Goal: Task Accomplishment & Management: Complete application form

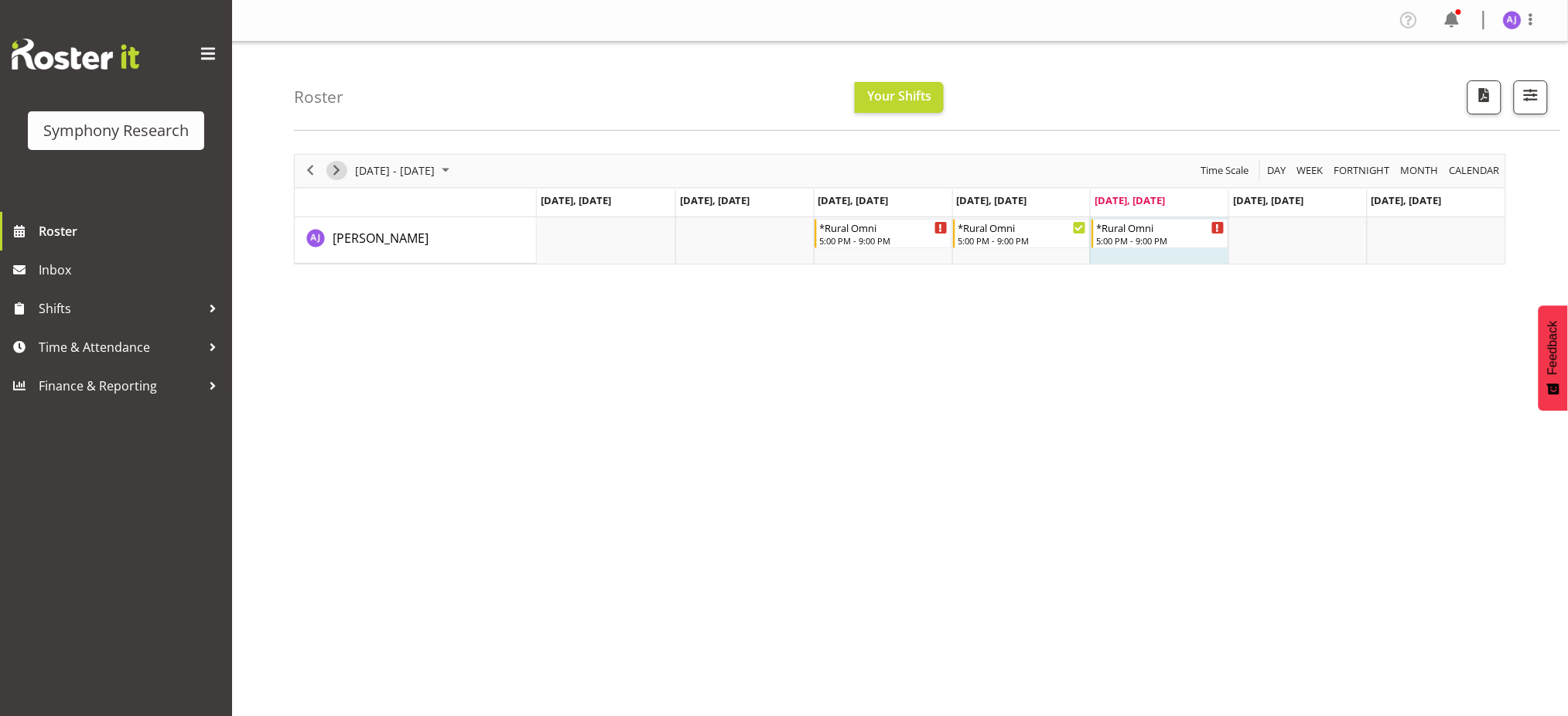
click at [332, 167] on span "Next" at bounding box center [336, 171] width 18 height 19
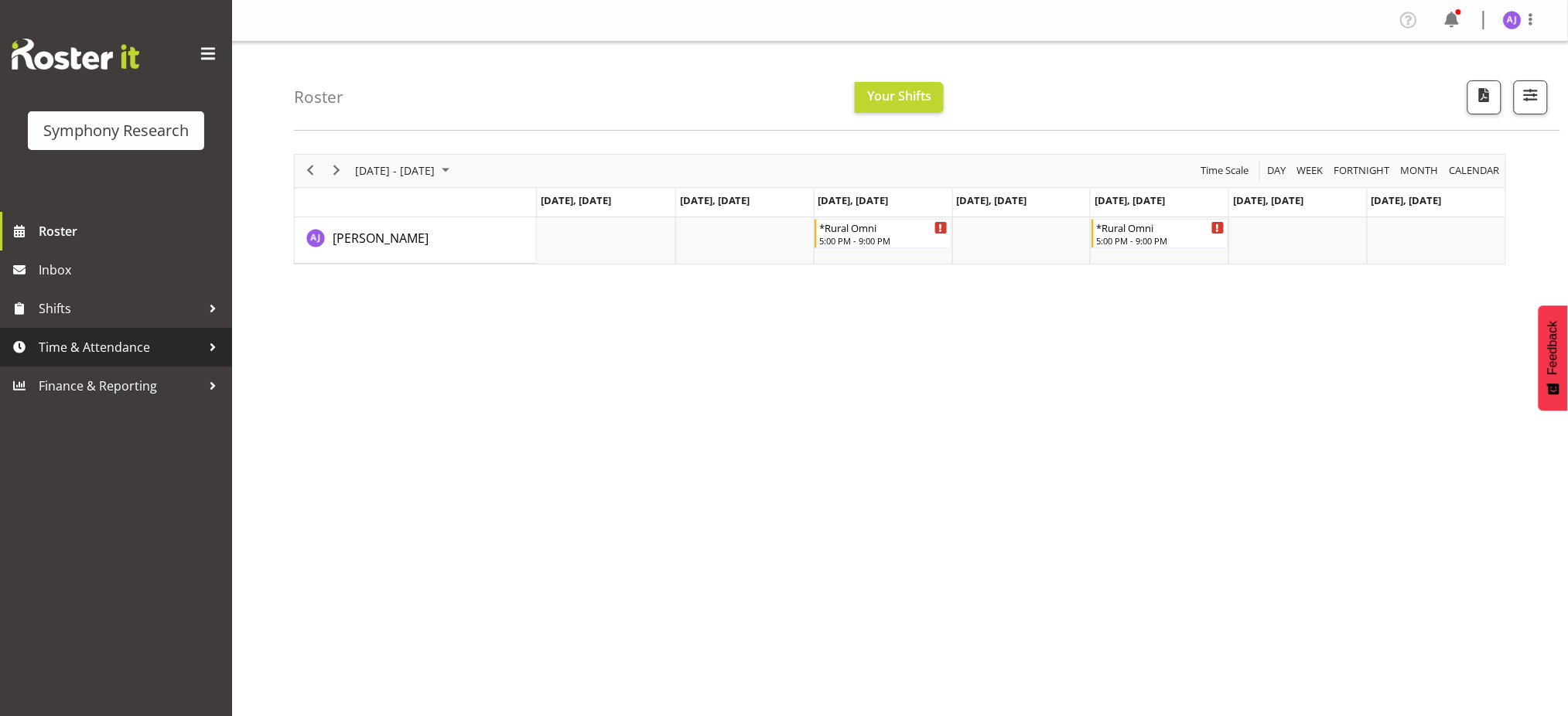
click at [152, 354] on span "Time & Attendance" at bounding box center [120, 347] width 162 height 23
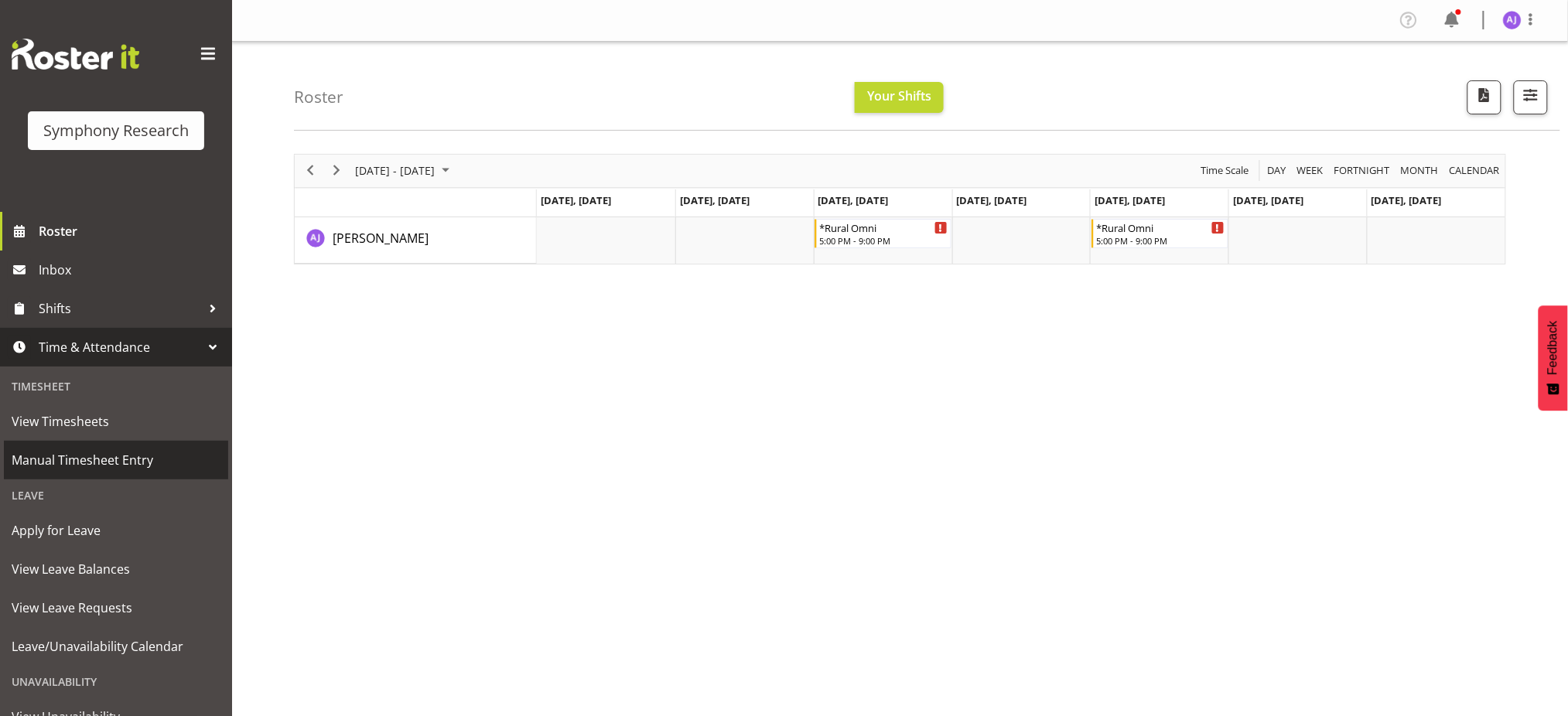
click at [82, 462] on span "Manual Timesheet Entry" at bounding box center [115, 459] width 209 height 23
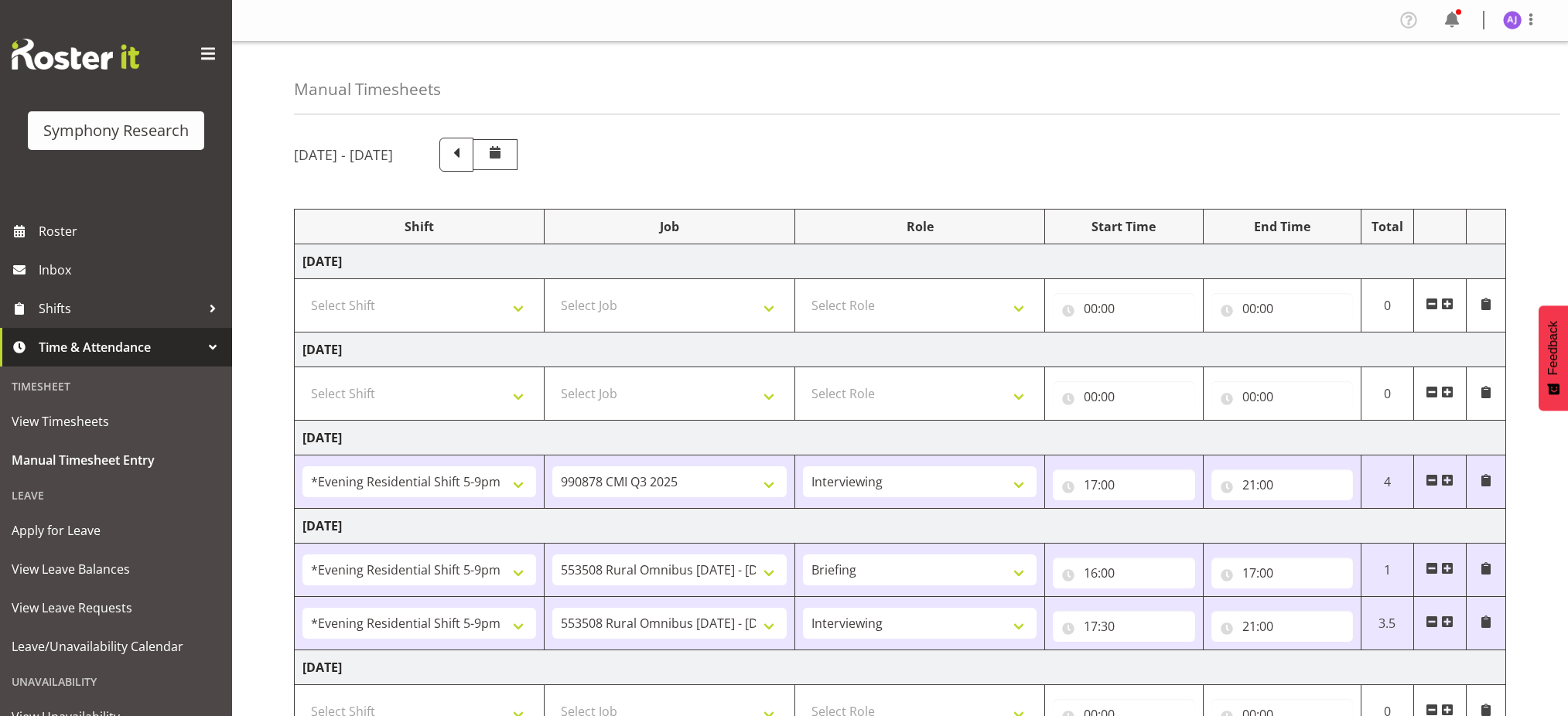
select select "48116"
select select "10239"
select select "47"
select select "48116"
select select "10536"
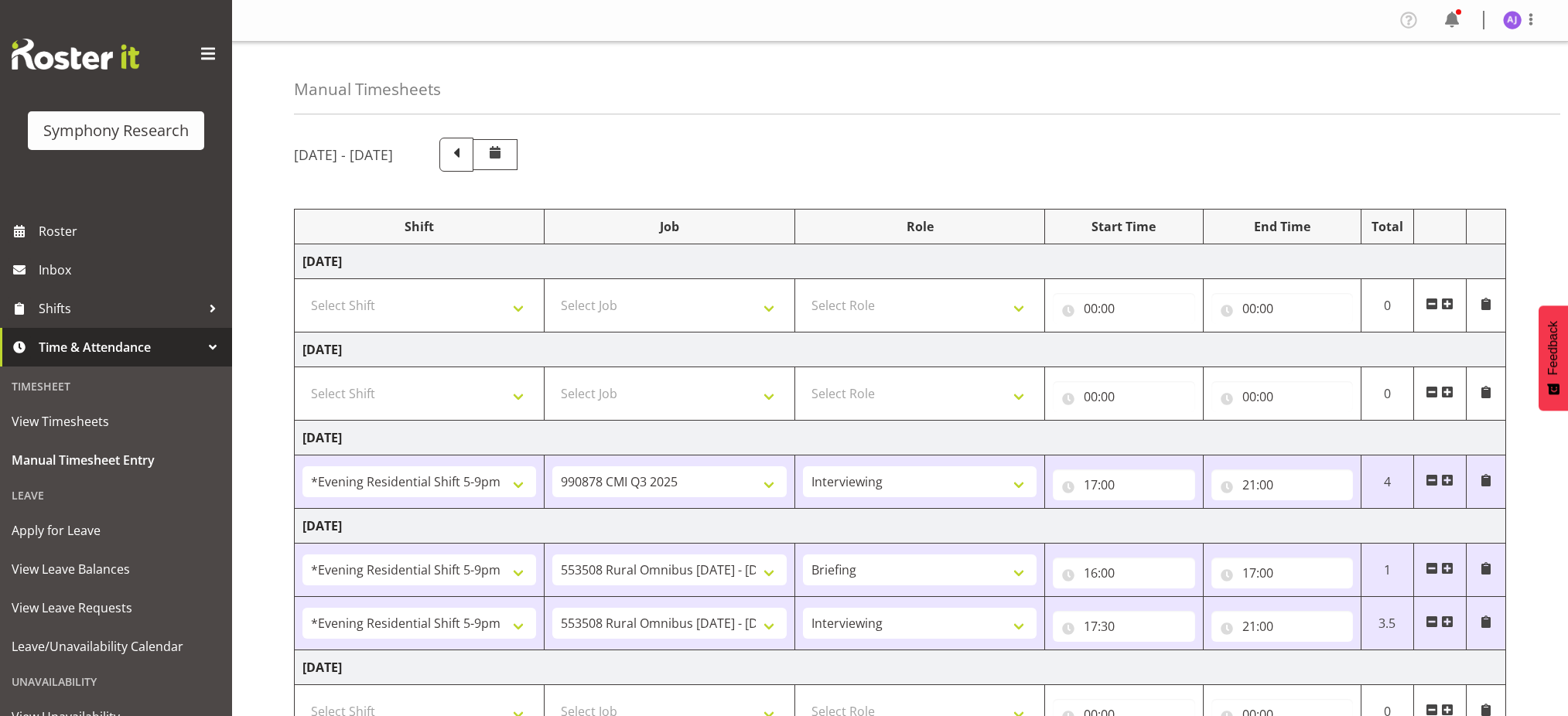
select select "48116"
select select "10536"
select select "47"
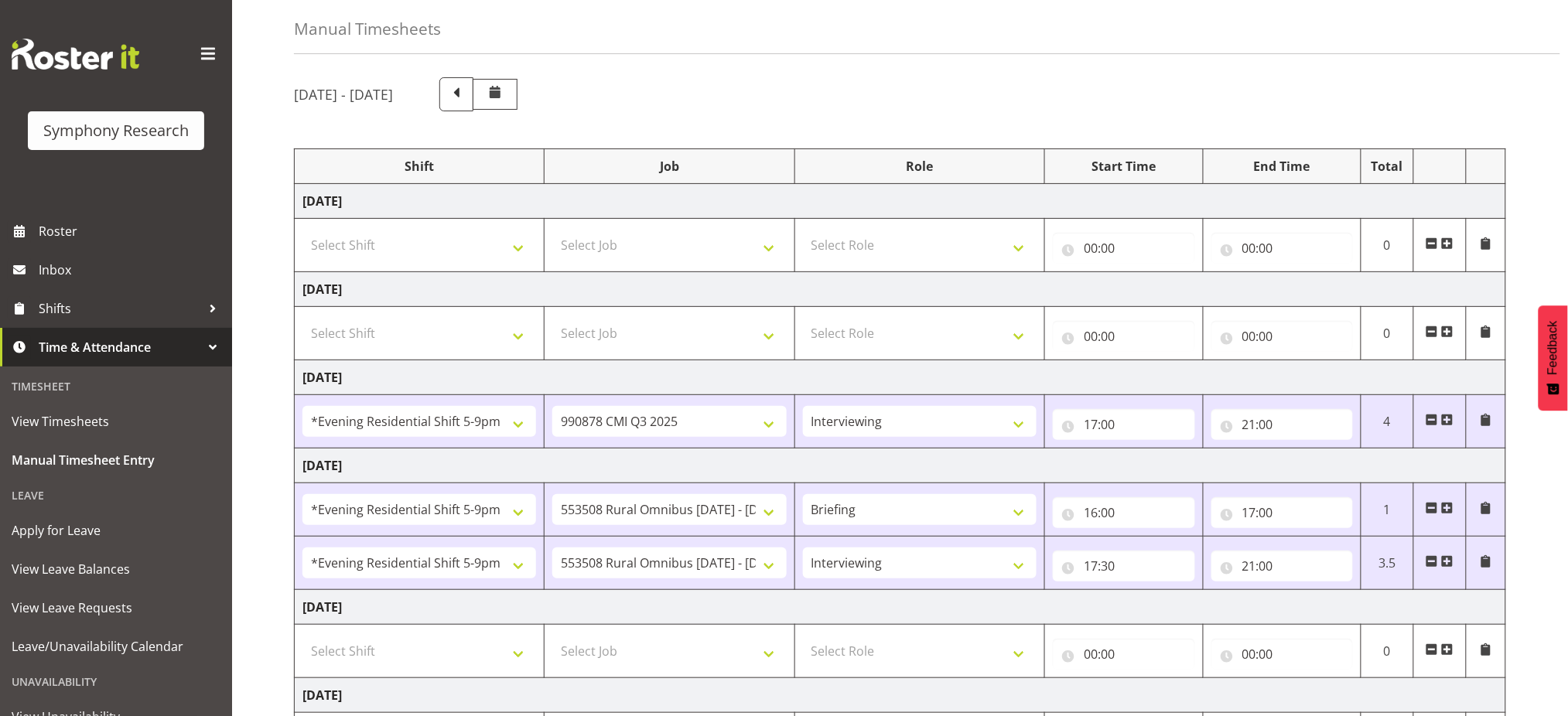
scroll to position [301, 0]
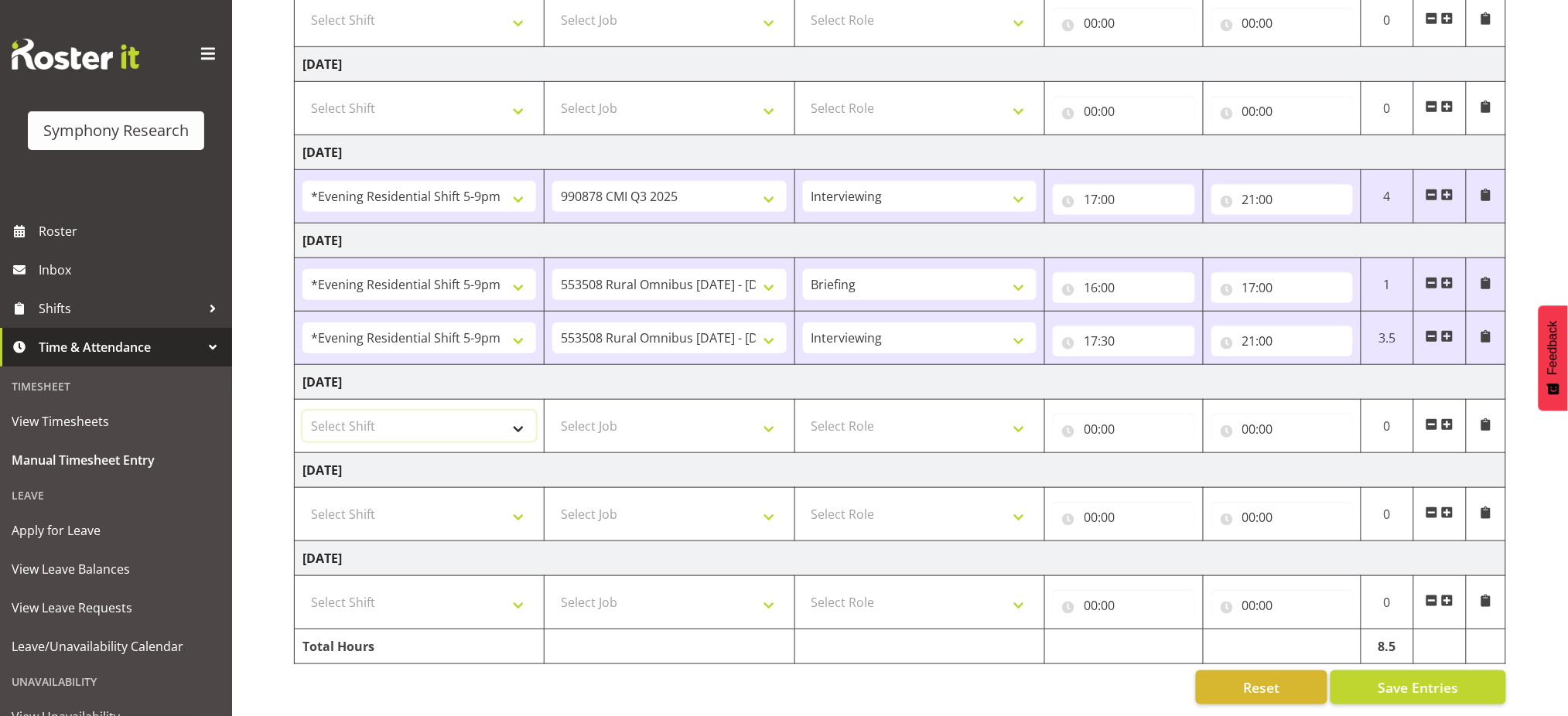
click at [526, 416] on select "Select Shift !!Weekend Residential (Roster IT Shift Label) *Business 9/10am ~ 4…" at bounding box center [419, 426] width 233 height 31
select select "48116"
click at [303, 411] on select "Select Shift !!Weekend Residential (Roster IT Shift Label) *Business 9/10am ~ 4…" at bounding box center [419, 426] width 233 height 31
click at [621, 413] on select "Select Job 550060 IF Admin 553492 World Poll Aus Wave 2 Main 2025 553493 World …" at bounding box center [669, 426] width 233 height 31
select select "10536"
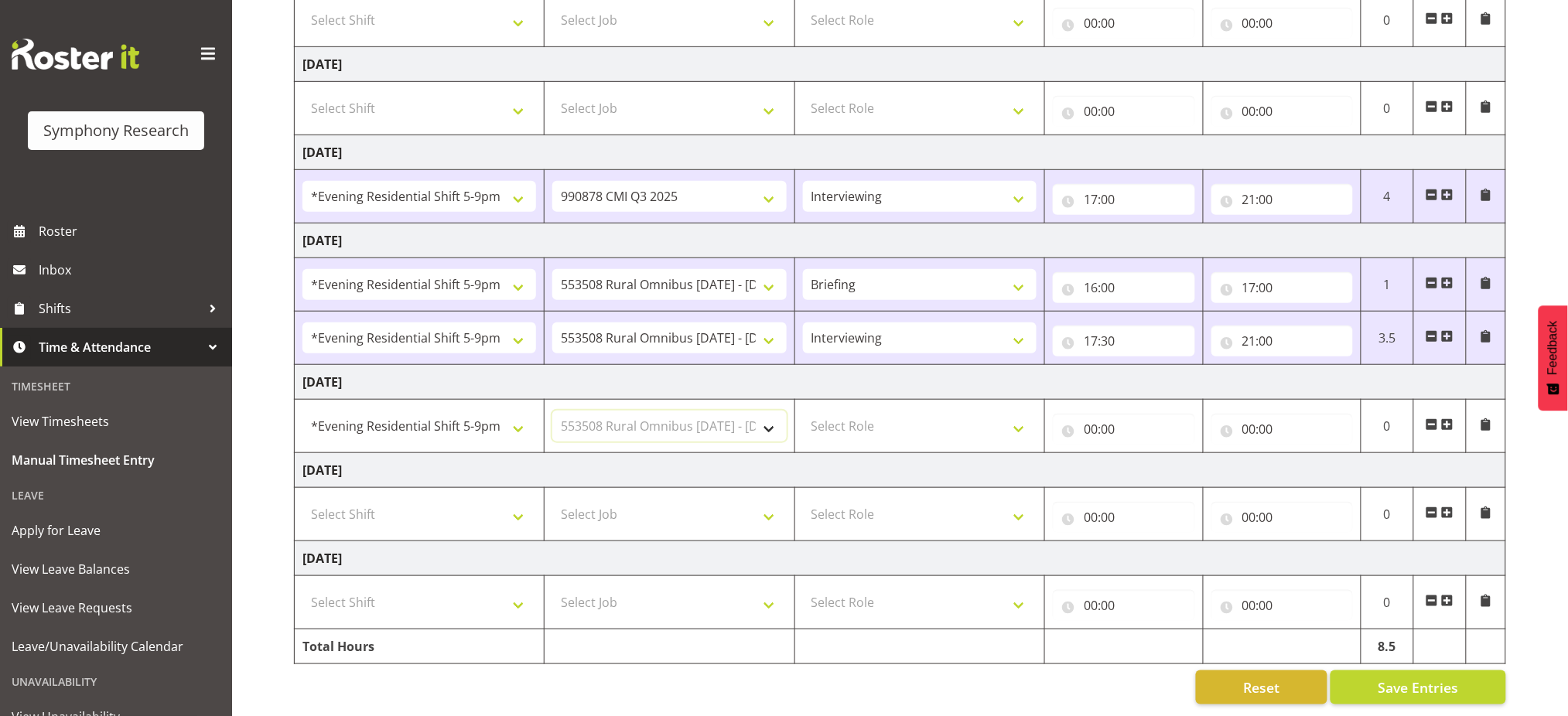
click at [552, 411] on select "Select Job 550060 IF Admin 553492 World Poll Aus Wave 2 Main 2025 553493 World …" at bounding box center [669, 426] width 233 height 31
click at [847, 413] on select "Select Role Briefing Interviewing" at bounding box center [919, 426] width 233 height 31
select select "47"
click at [803, 411] on select "Select Role Briefing Interviewing" at bounding box center [919, 426] width 233 height 31
click at [1084, 417] on input "00:00" at bounding box center [1123, 429] width 141 height 31
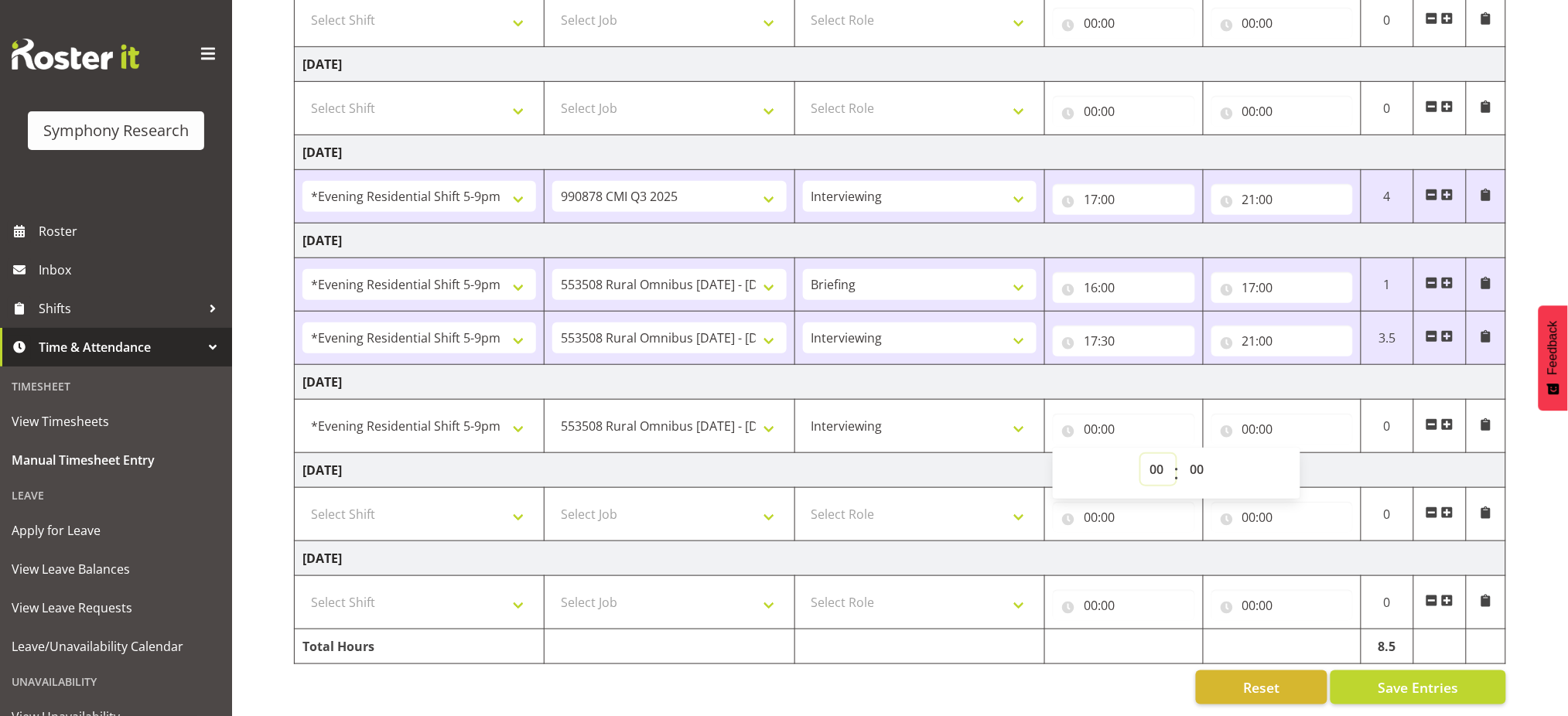
click at [1152, 455] on select "00 01 02 03 04 05 06 07 08 09 10 11 12 13 14 15 16 17 18 19 20 21 22 23" at bounding box center [1159, 470] width 35 height 31
select select "17"
click at [1141, 454] on select "00 01 02 03 04 05 06 07 08 09 10 11 12 13 14 15 16 17 18 19 20 21 22 23" at bounding box center [1159, 470] width 35 height 31
type input "17:00"
click at [1246, 413] on input "00:00" at bounding box center [1282, 429] width 141 height 31
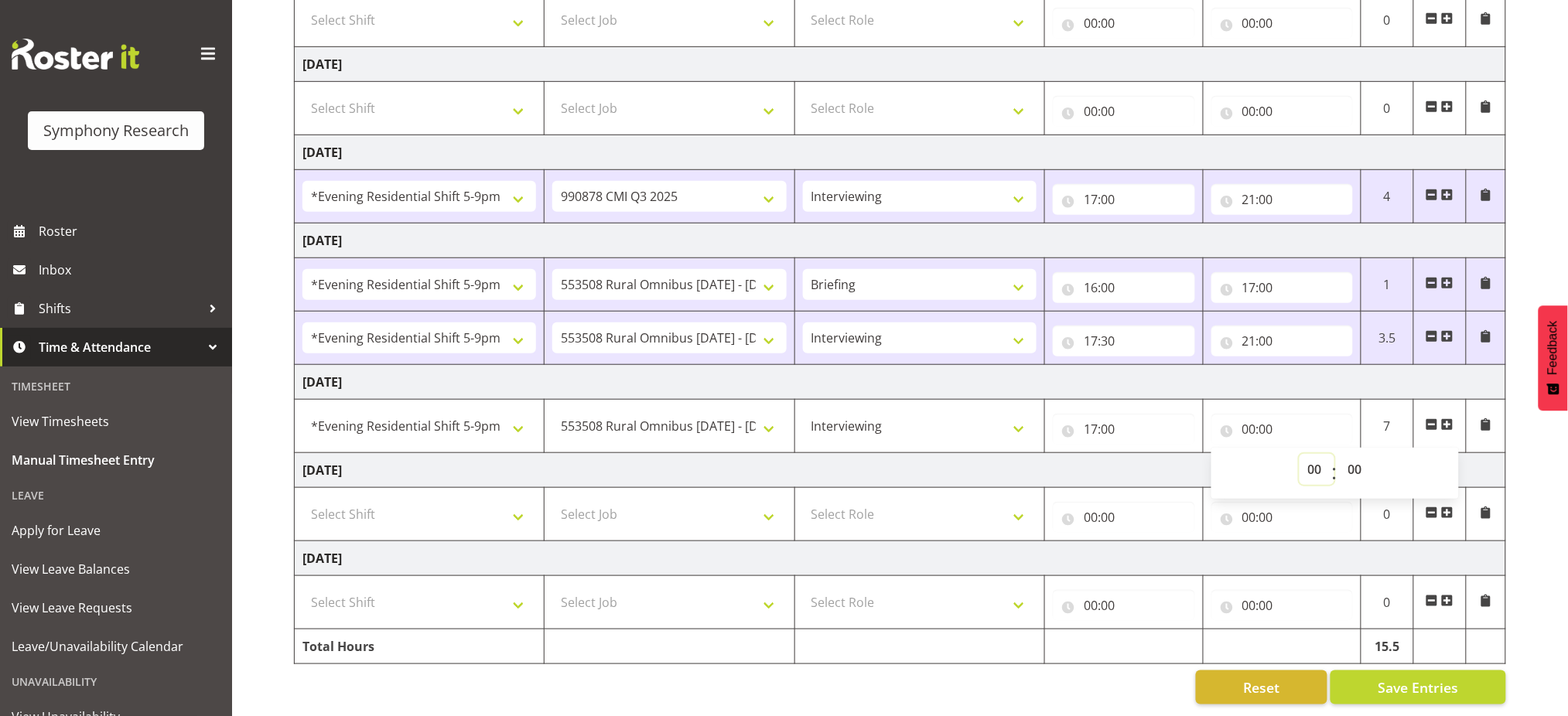
click at [1323, 457] on select "00 01 02 03 04 05 06 07 08 09 10 11 12 13 14 15 16 17 18 19 20 21 22 23" at bounding box center [1317, 470] width 35 height 31
select select "21"
click at [1300, 454] on select "00 01 02 03 04 05 06 07 08 09 10 11 12 13 14 15 16 17 18 19 20 21 22 23" at bounding box center [1317, 470] width 35 height 31
type input "21:00"
click at [1368, 670] on button "Save Entries" at bounding box center [1418, 687] width 175 height 34
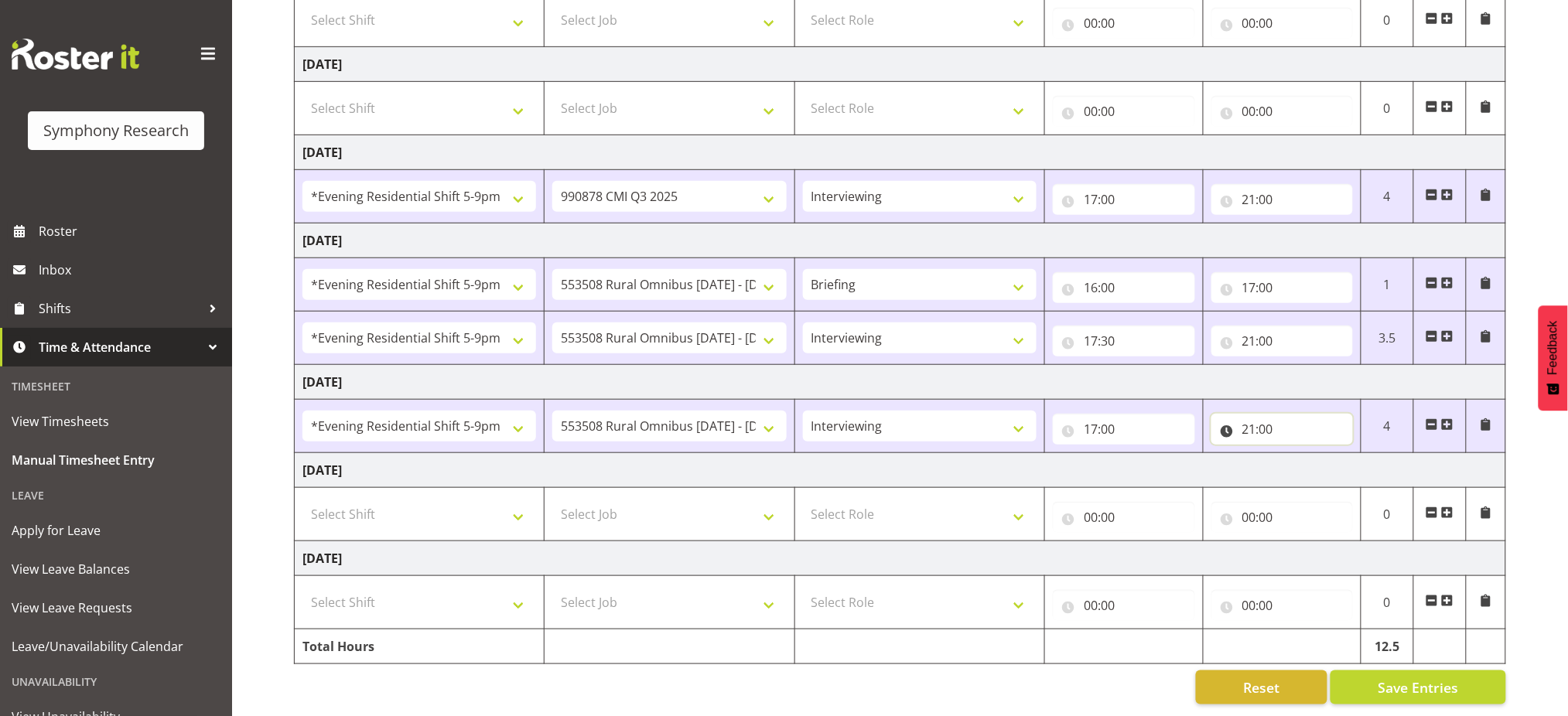
click at [1248, 414] on input "21:00" at bounding box center [1282, 429] width 141 height 31
click at [1316, 454] on select "00 01 02 03 04 05 06 07 08 09 10 11 12 13 14 15 16 17 18 19 20 21 22 23" at bounding box center [1317, 470] width 35 height 31
select select "20"
click at [1300, 454] on select "00 01 02 03 04 05 06 07 08 09 10 11 12 13 14 15 16 17 18 19 20 21 22 23" at bounding box center [1317, 470] width 35 height 31
type input "20:00"
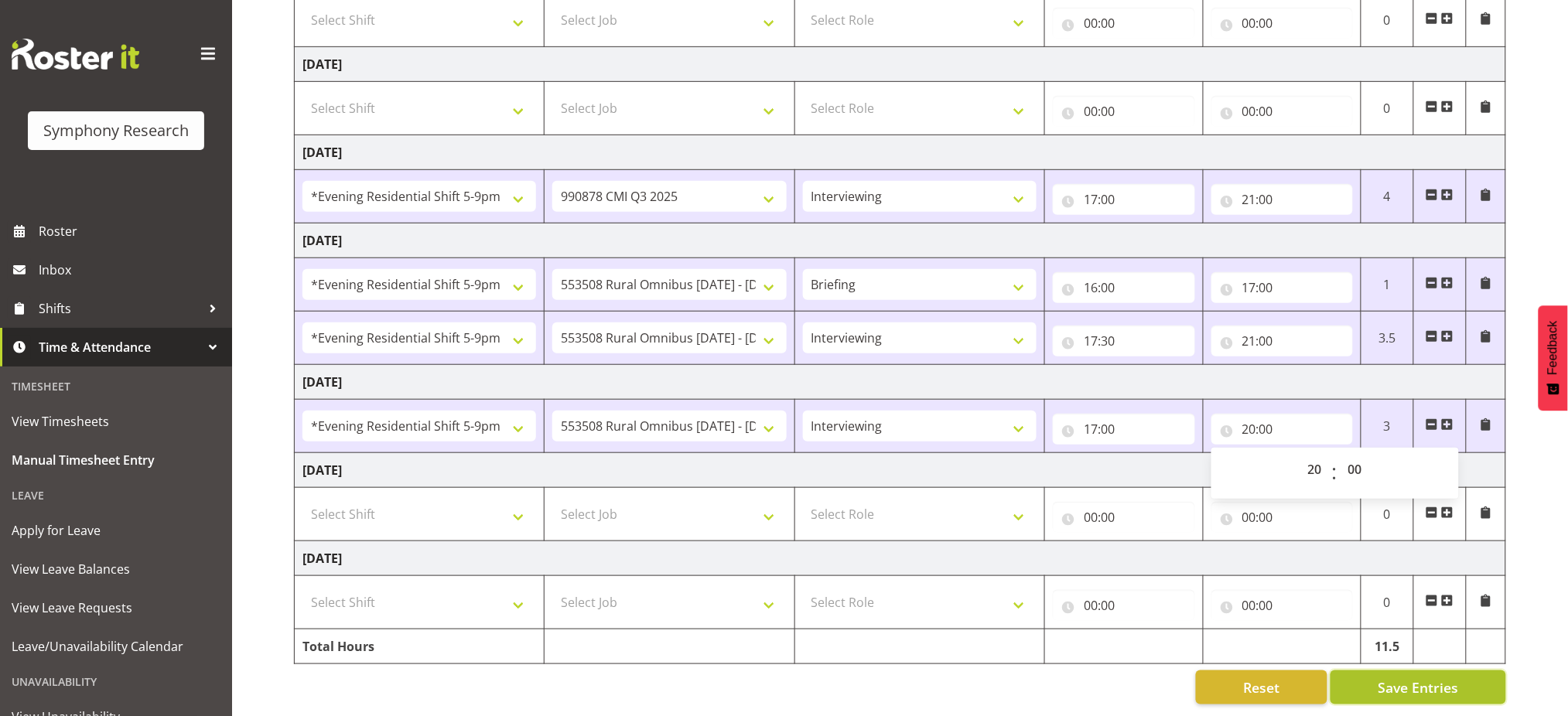
click at [1374, 674] on button "Save Entries" at bounding box center [1418, 687] width 175 height 34
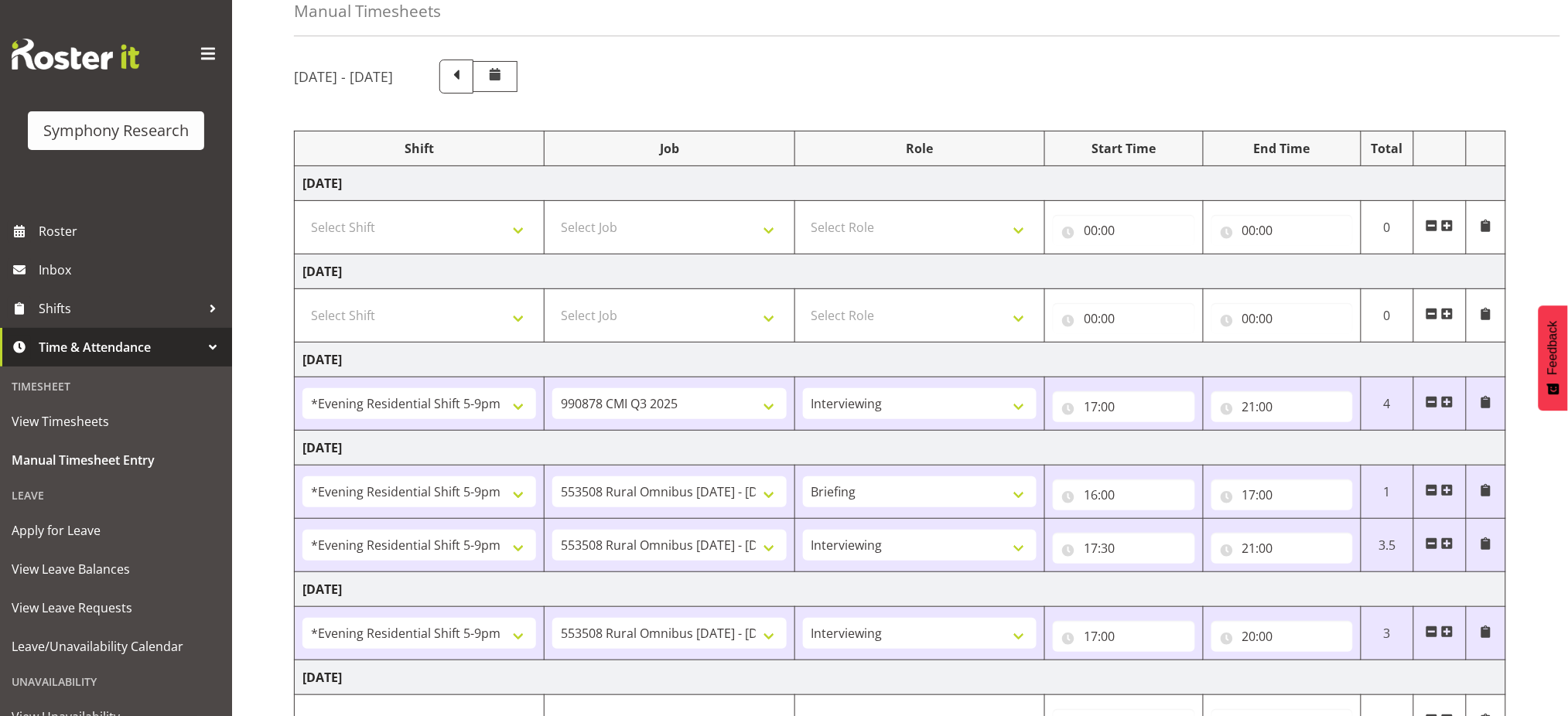
scroll to position [0, 0]
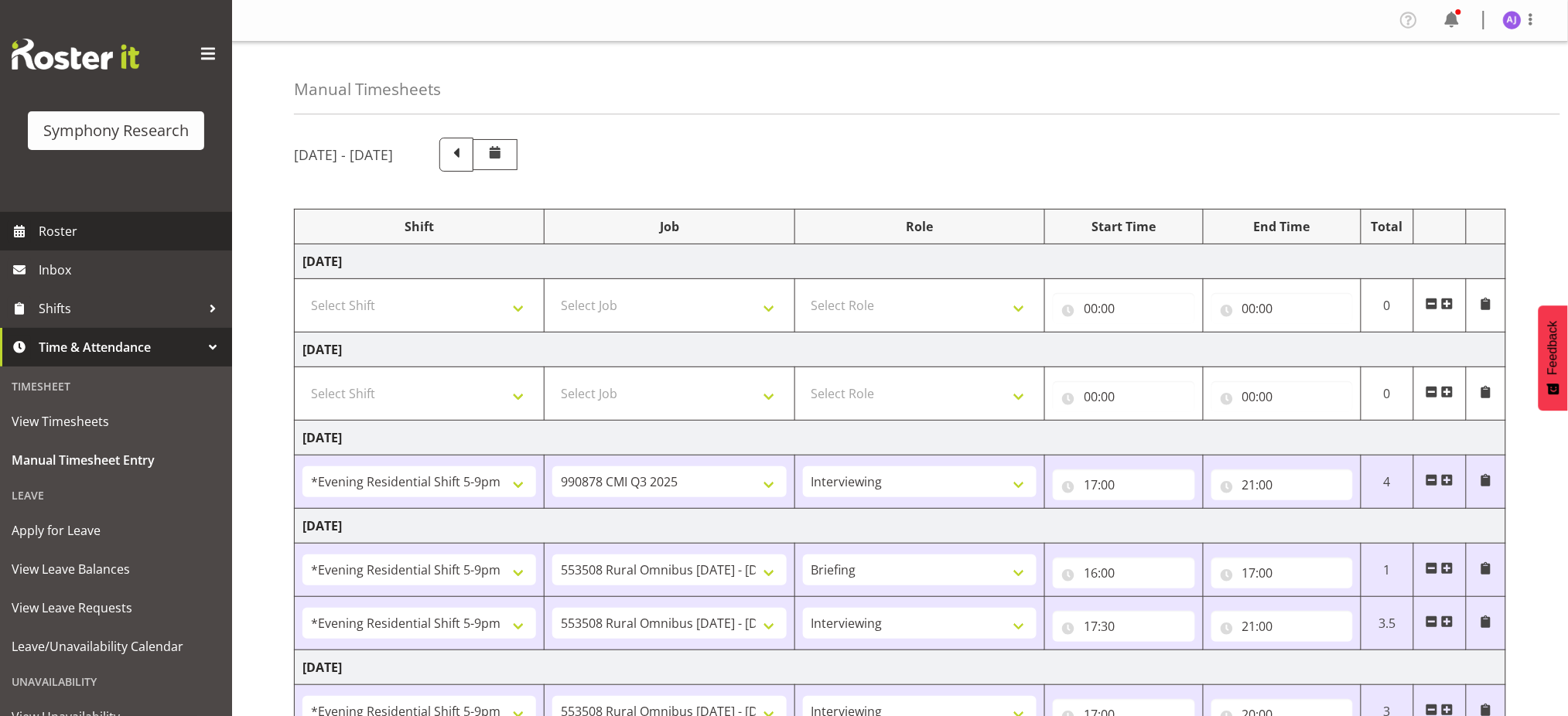
click at [57, 236] on span "Roster" at bounding box center [132, 231] width 186 height 23
